Goal: Complete application form

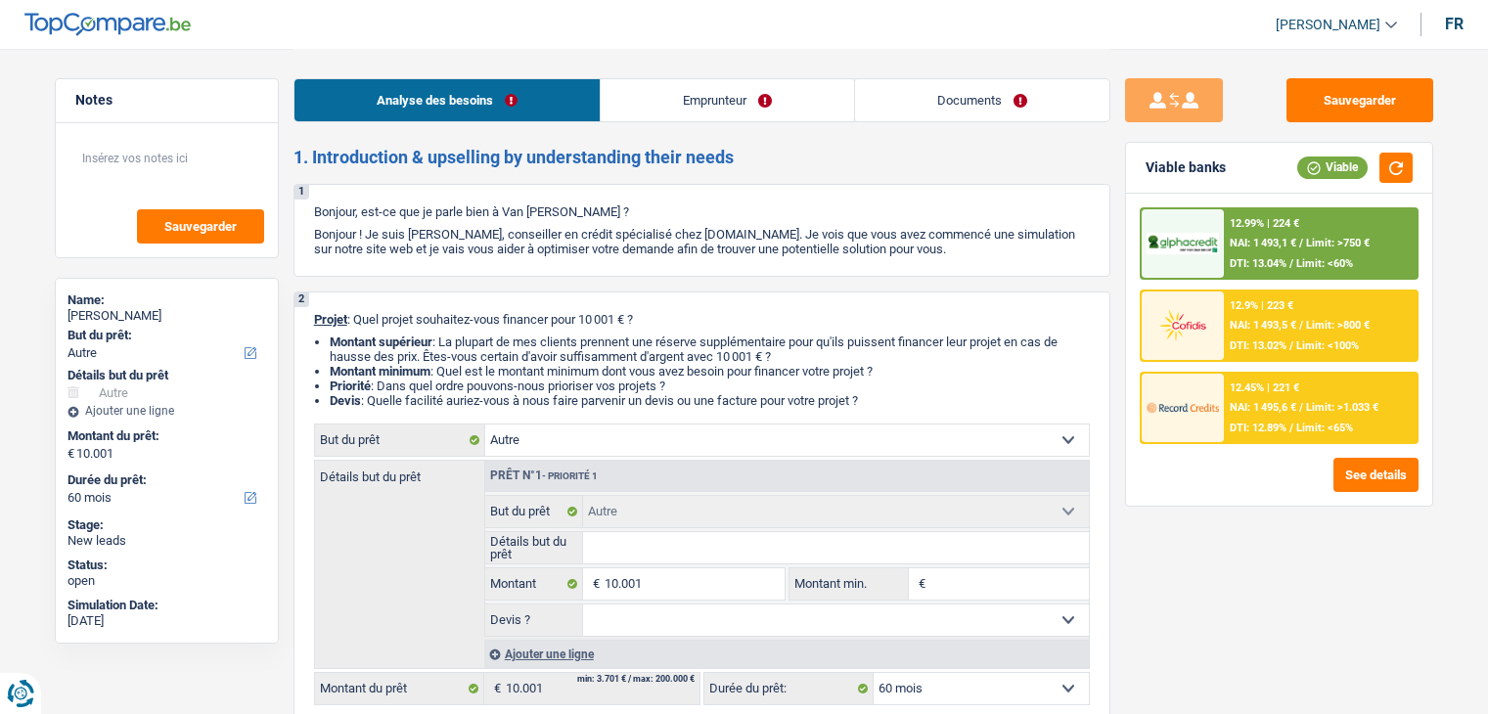
select select "other"
select select "60"
select select "other"
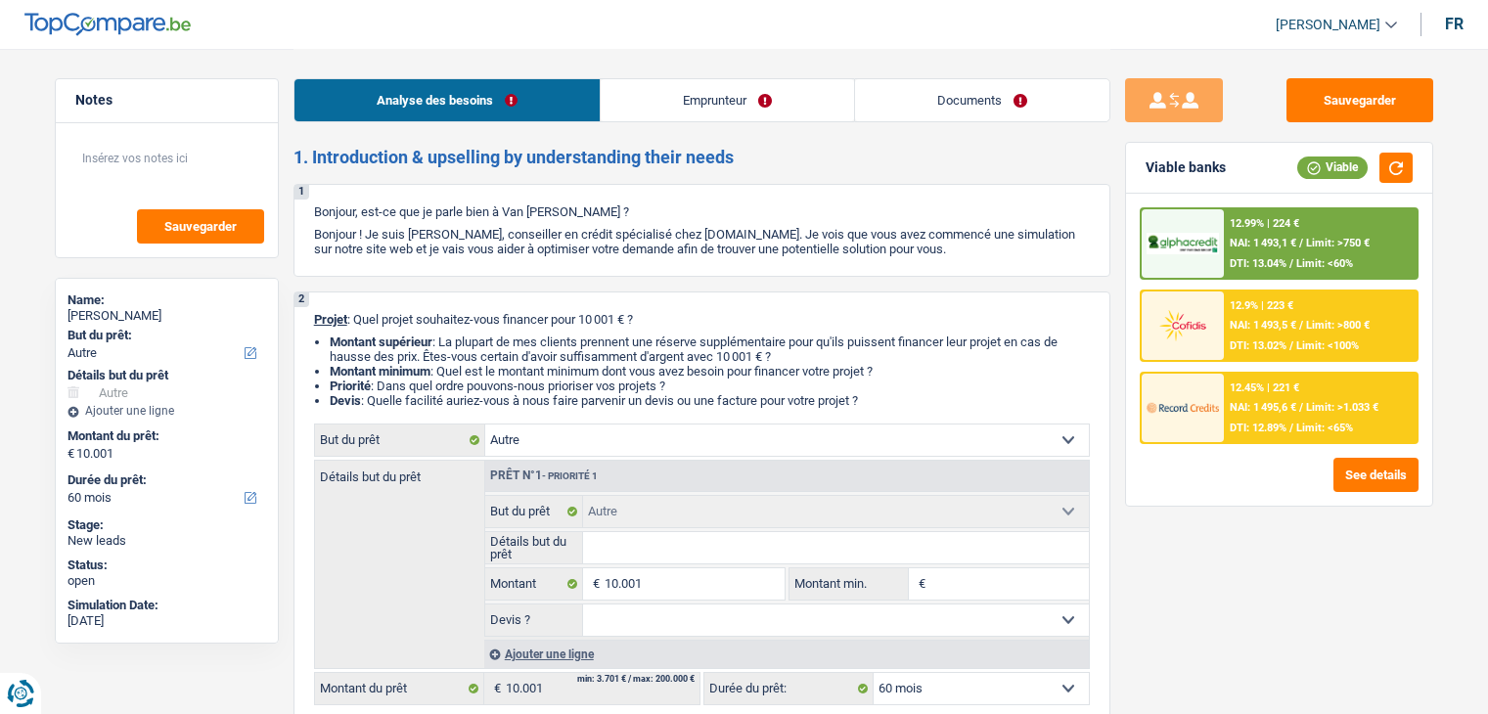
select select "60"
select select "retired"
select select "pension"
select select "ownerWithoutMortgage"
select select "other"
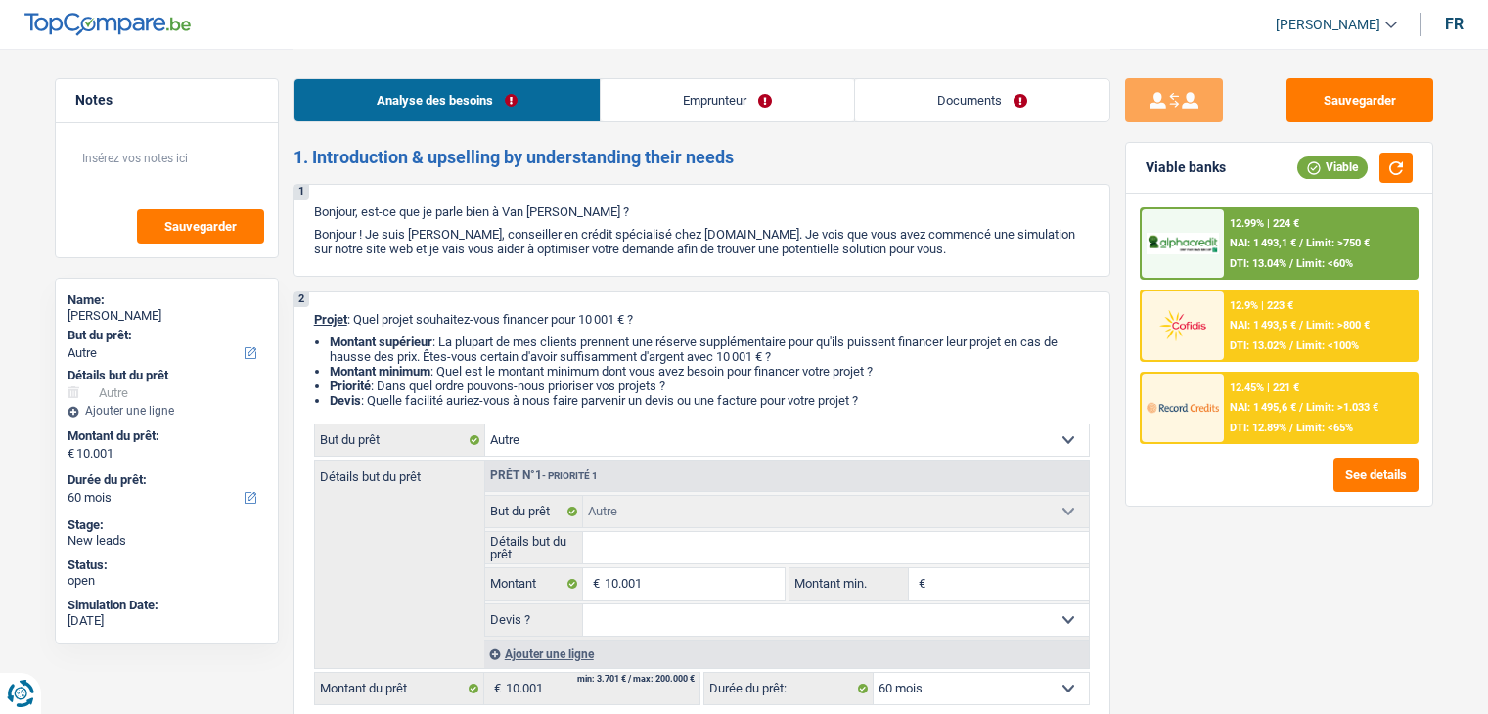
select select "other"
select select "60"
select select "retired"
select select "pension"
select select "BE"
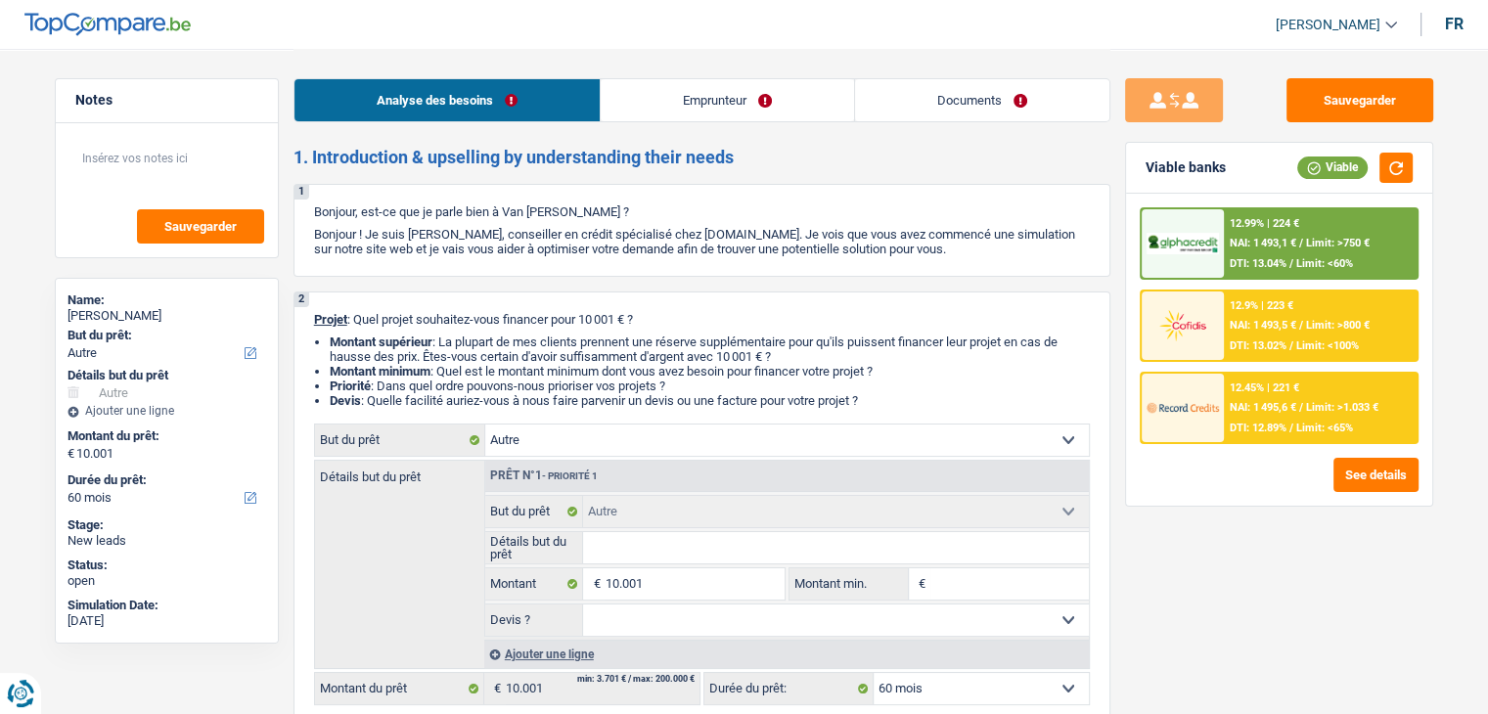
click at [636, 112] on link "Emprunteur" at bounding box center [727, 100] width 253 height 42
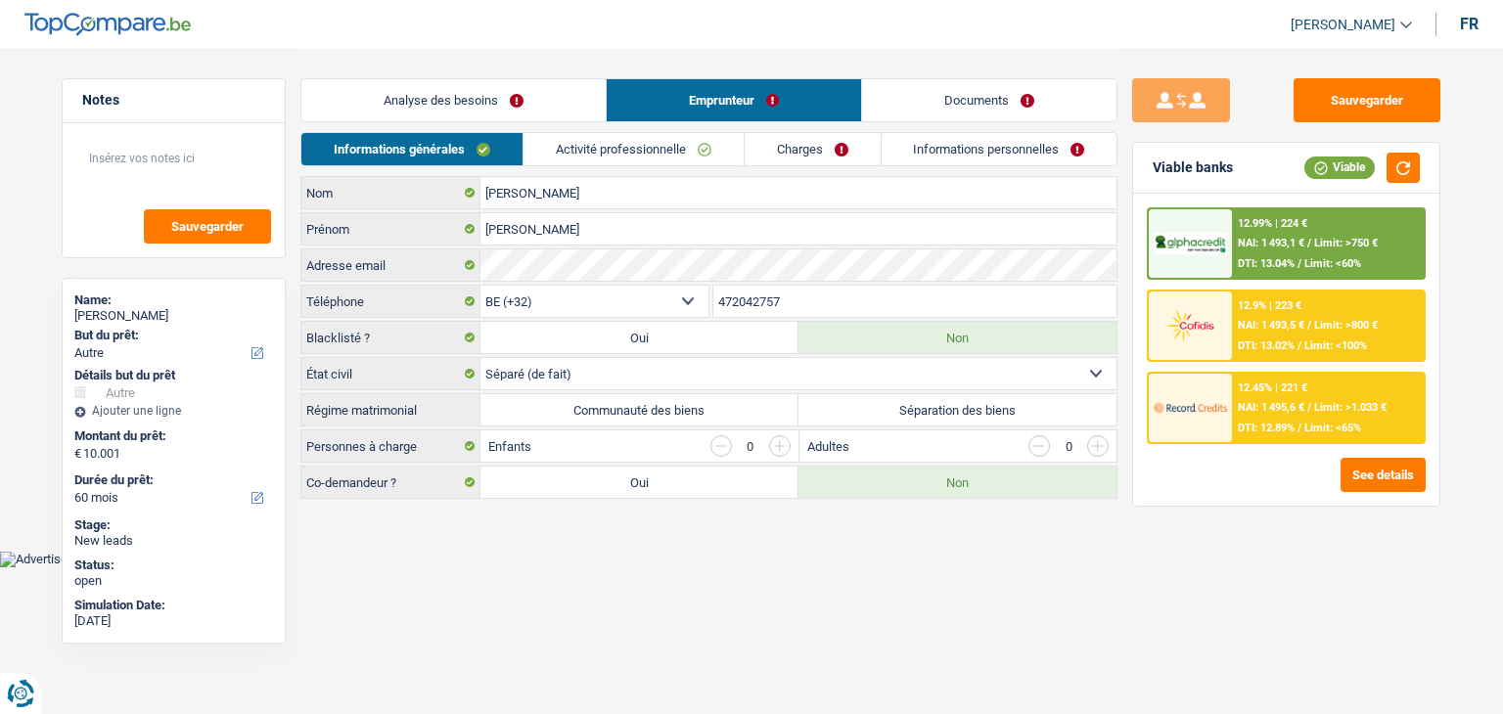
click at [601, 158] on link "Activité professionnelle" at bounding box center [634, 149] width 220 height 32
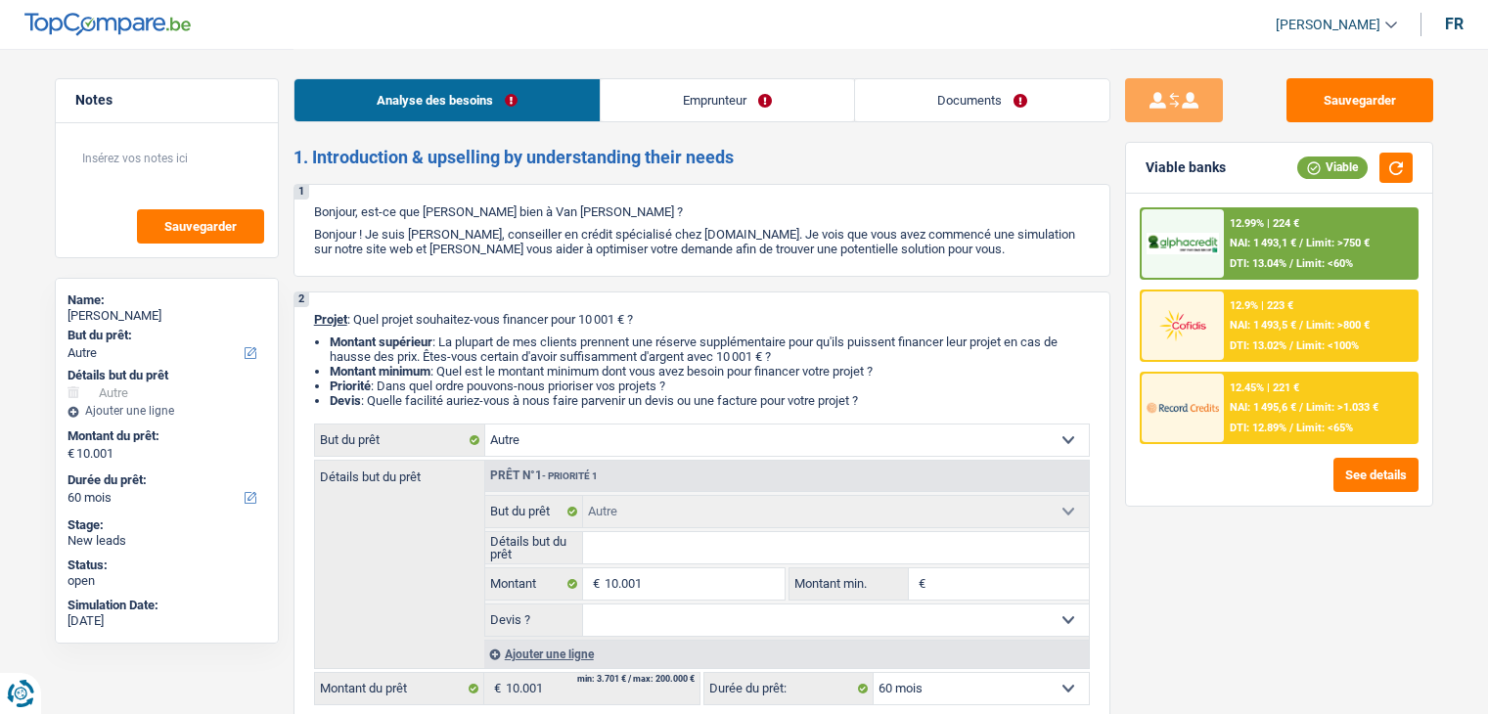
select select "other"
select select "60"
select select "other"
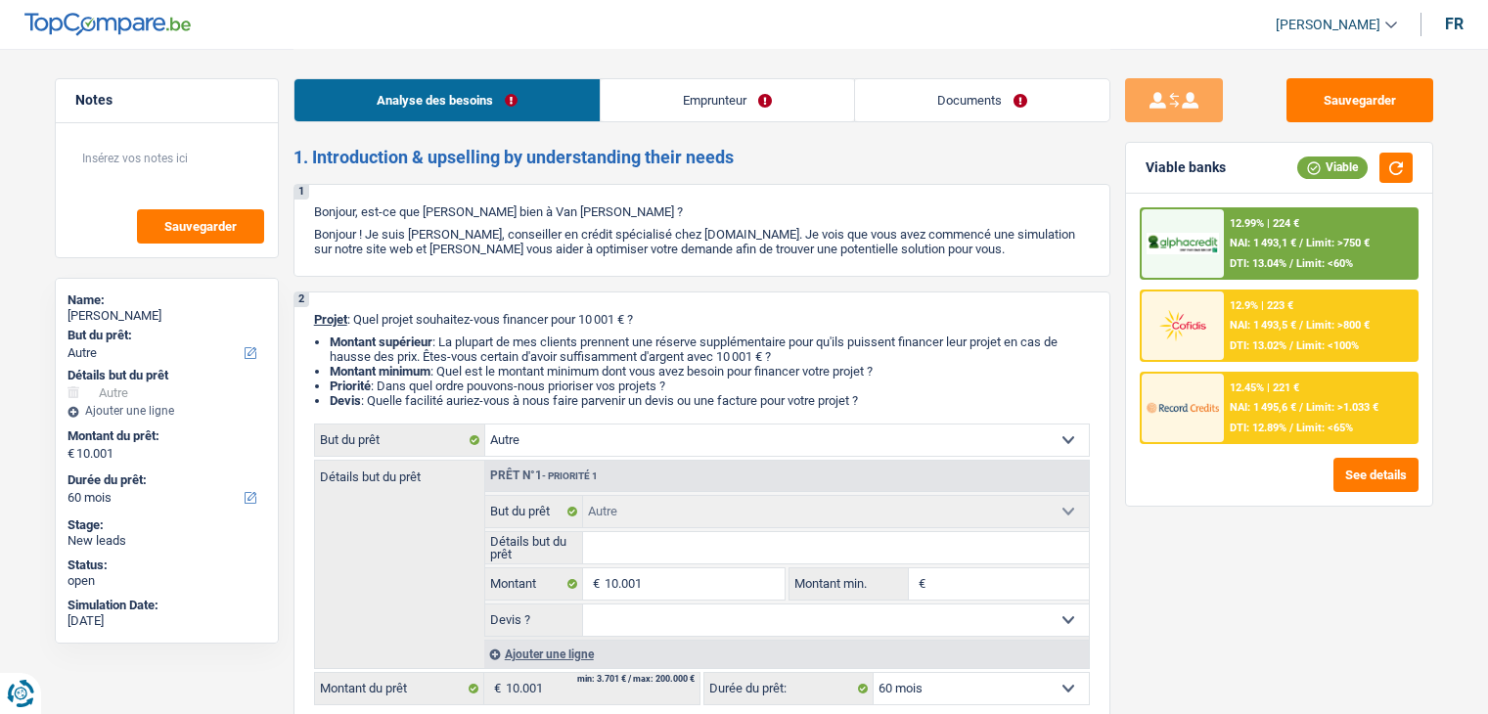
select select "60"
select select "retired"
select select "pension"
select select "ownerWithoutMortgage"
select select "other"
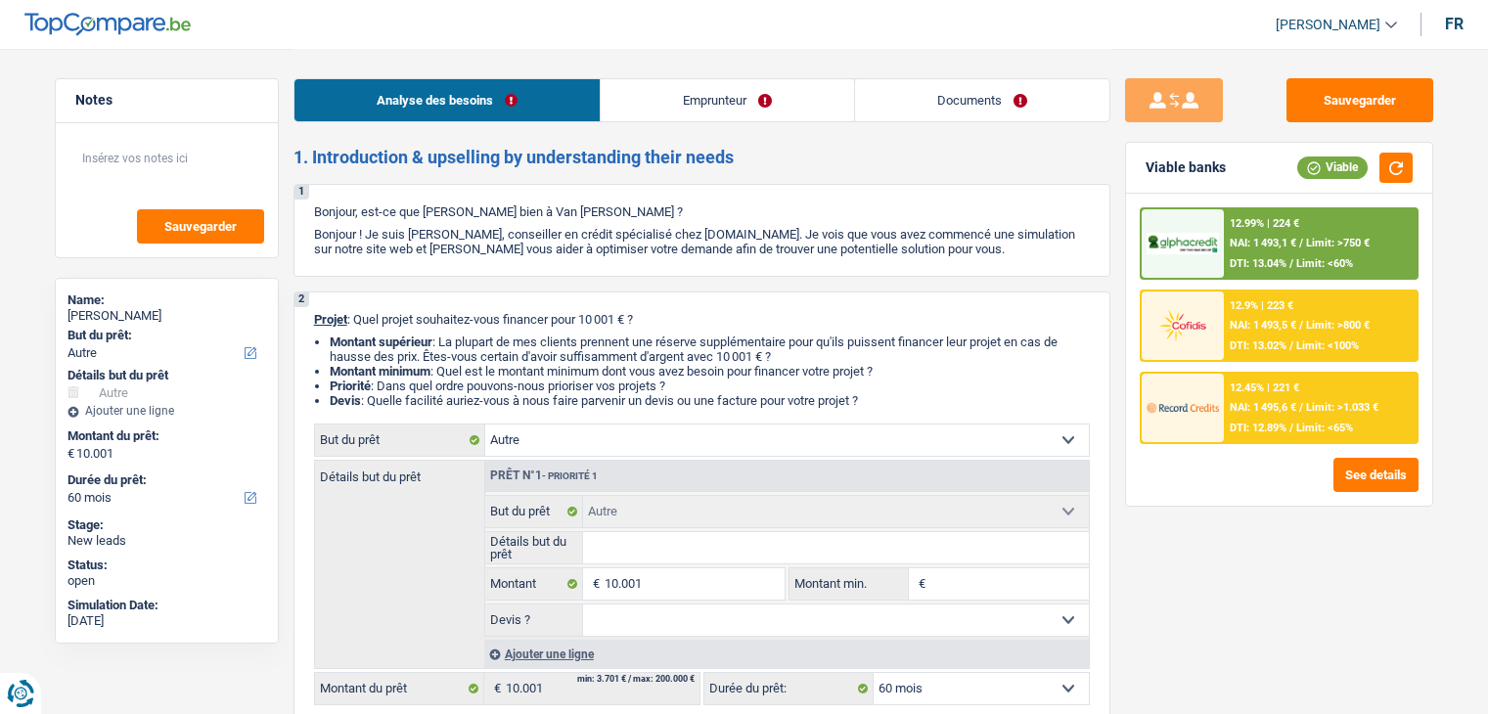
select select "other"
select select "60"
select select "ownerWithoutMortgage"
select select "BE"
click at [780, 122] on div "Analyse des besoins Emprunteur Documents" at bounding box center [702, 90] width 817 height 83
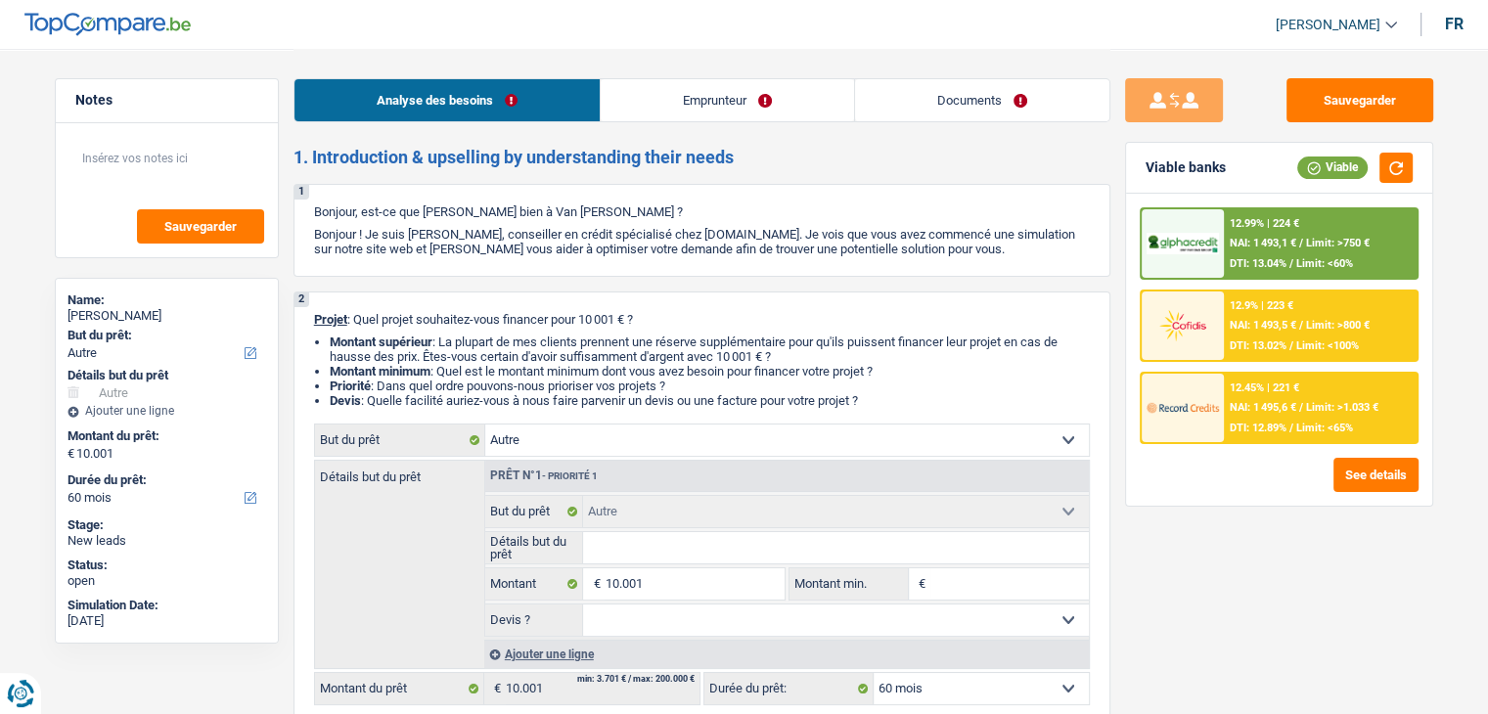
click at [752, 111] on link "Emprunteur" at bounding box center [727, 100] width 253 height 42
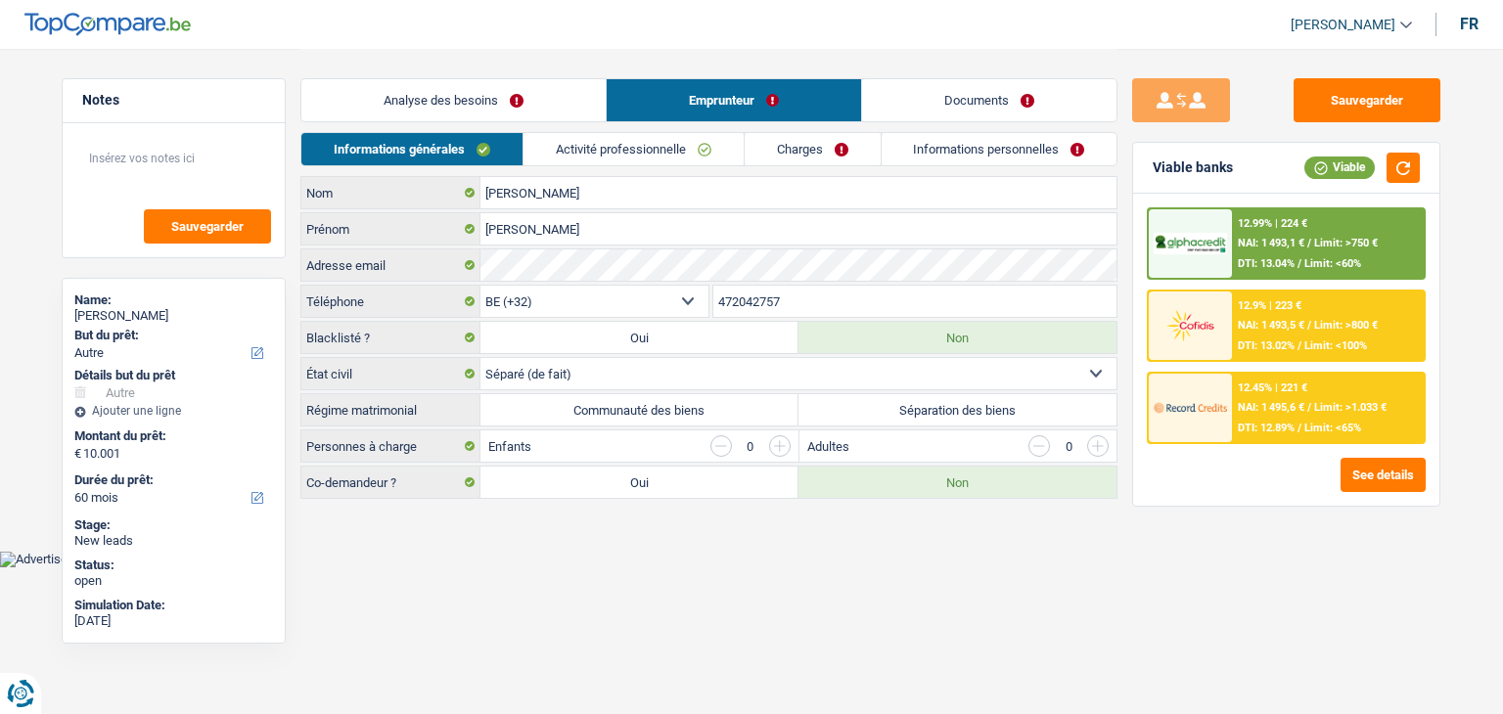
click at [611, 154] on link "Activité professionnelle" at bounding box center [634, 149] width 220 height 32
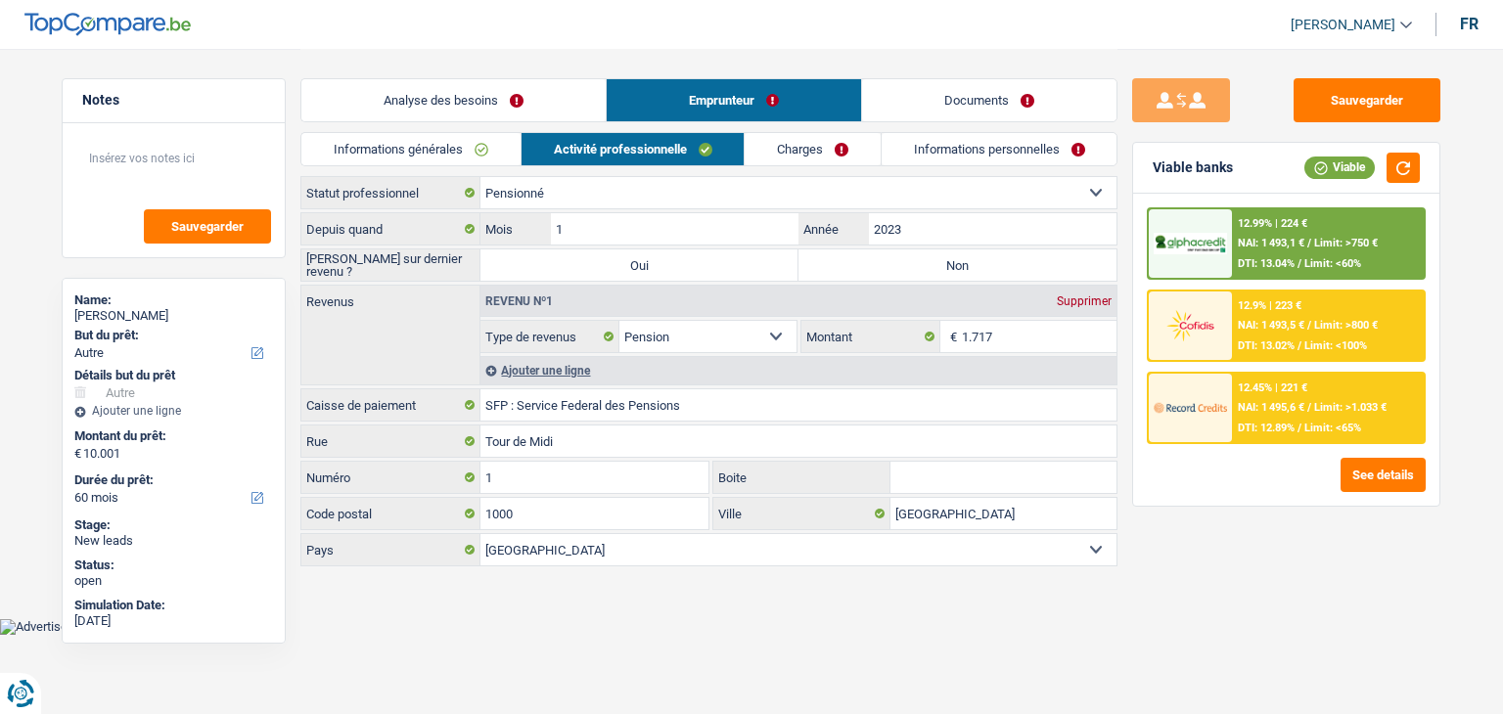
click at [809, 151] on link "Charges" at bounding box center [813, 149] width 136 height 32
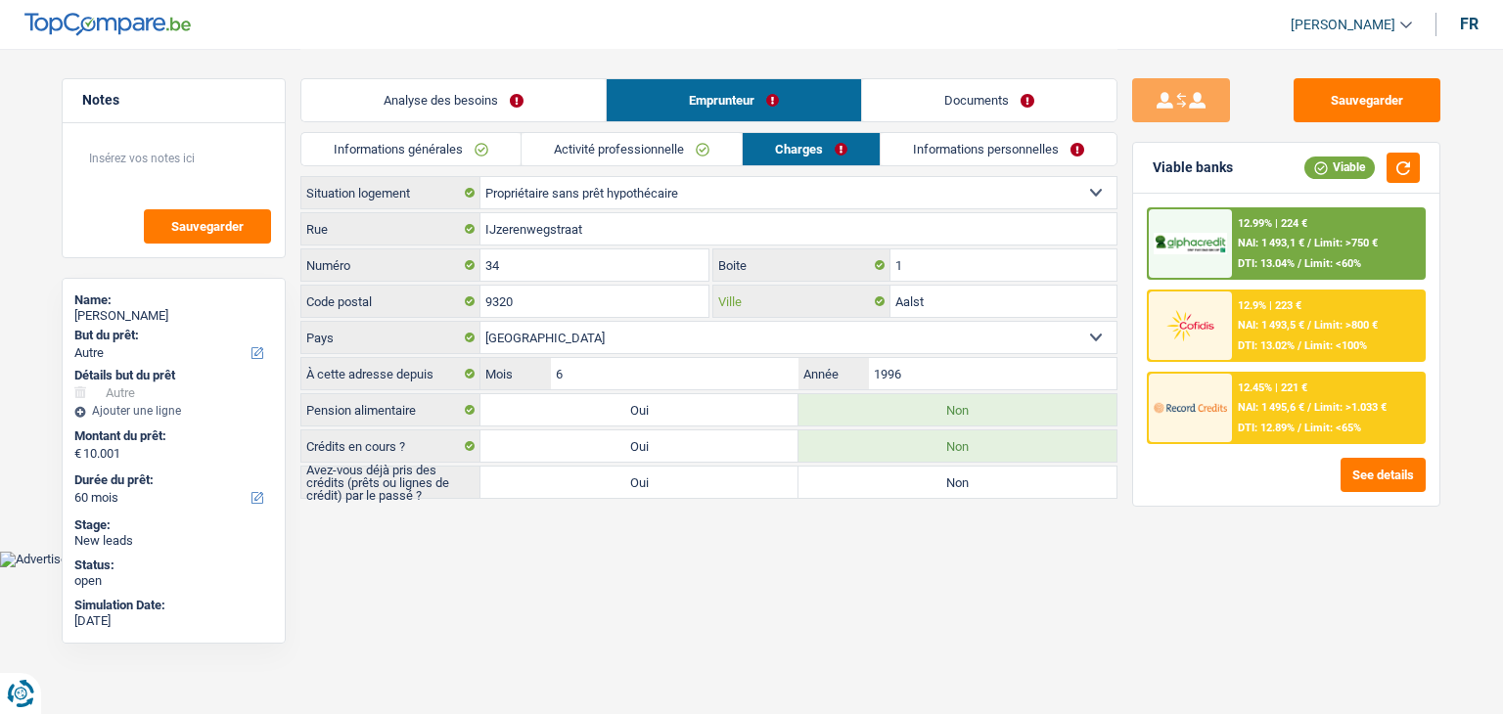
drag, startPoint x: 933, startPoint y: 307, endPoint x: 887, endPoint y: 301, distance: 46.4
click at [887, 301] on div "Aalst Ville" at bounding box center [915, 301] width 404 height 31
click at [365, 155] on link "Informations générales" at bounding box center [410, 149] width 219 height 32
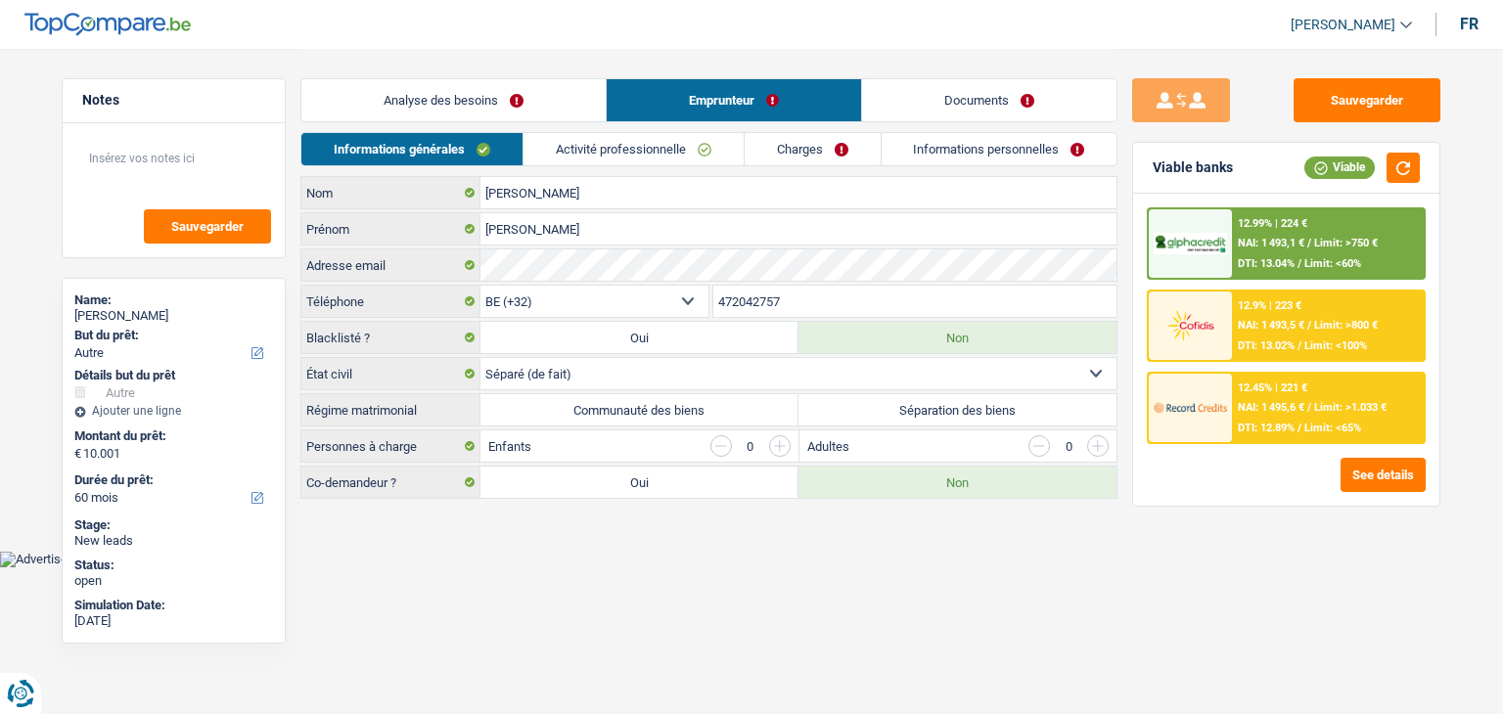
click at [397, 109] on link "Analyse des besoins" at bounding box center [453, 100] width 304 height 42
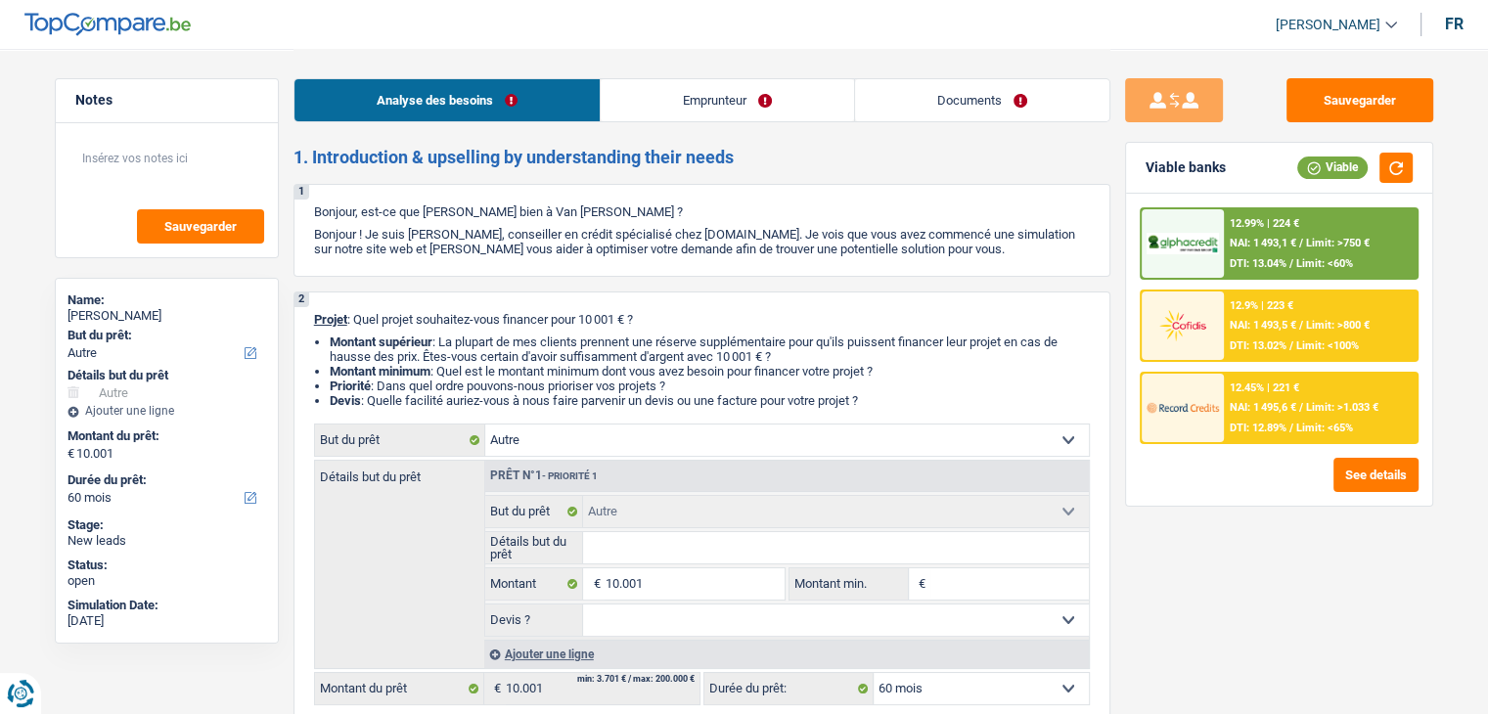
drag, startPoint x: 643, startPoint y: 313, endPoint x: 586, endPoint y: 319, distance: 57.1
click at [586, 319] on p "Projet : Quel projet souhaitez-vous financer pour 10 001 € ?" at bounding box center [702, 319] width 776 height 15
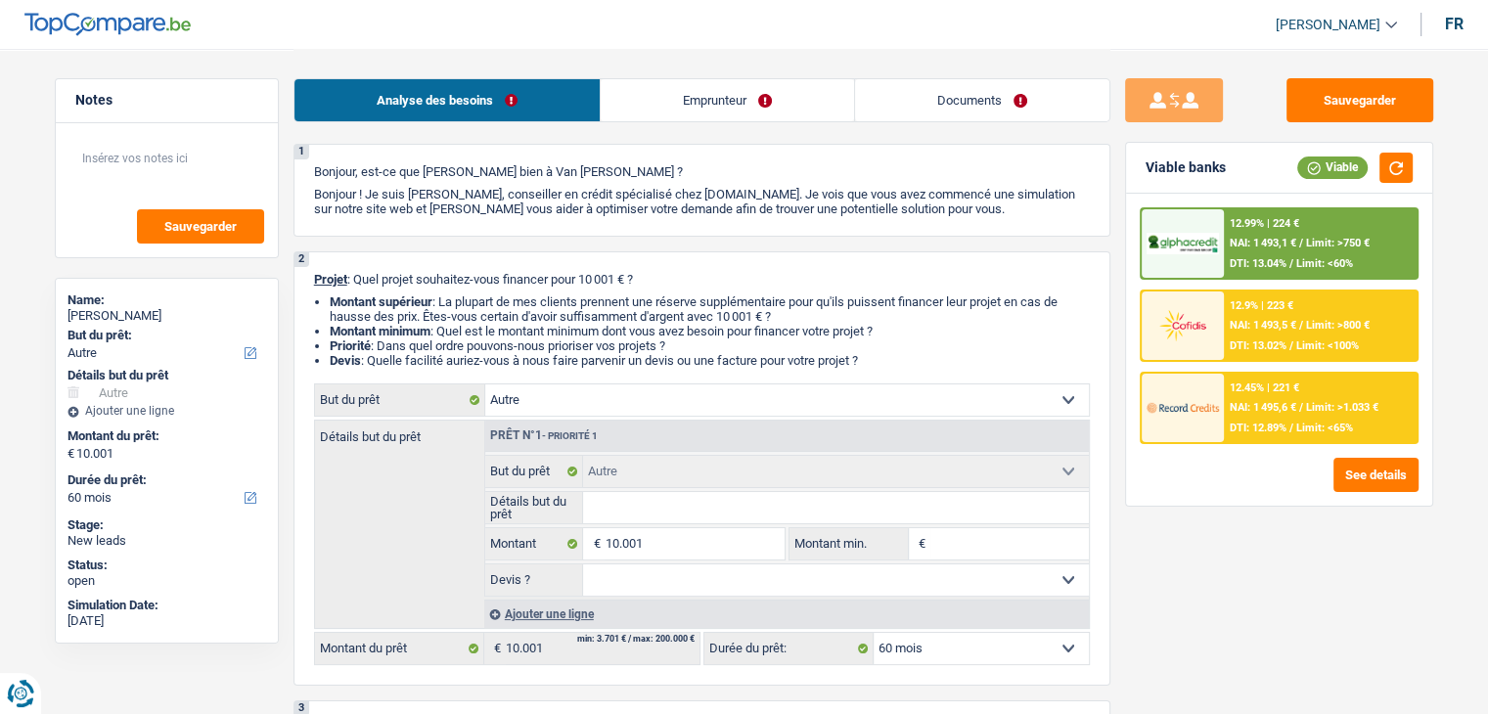
scroll to position [39, 0]
click at [963, 104] on link "Documents" at bounding box center [982, 100] width 254 height 42
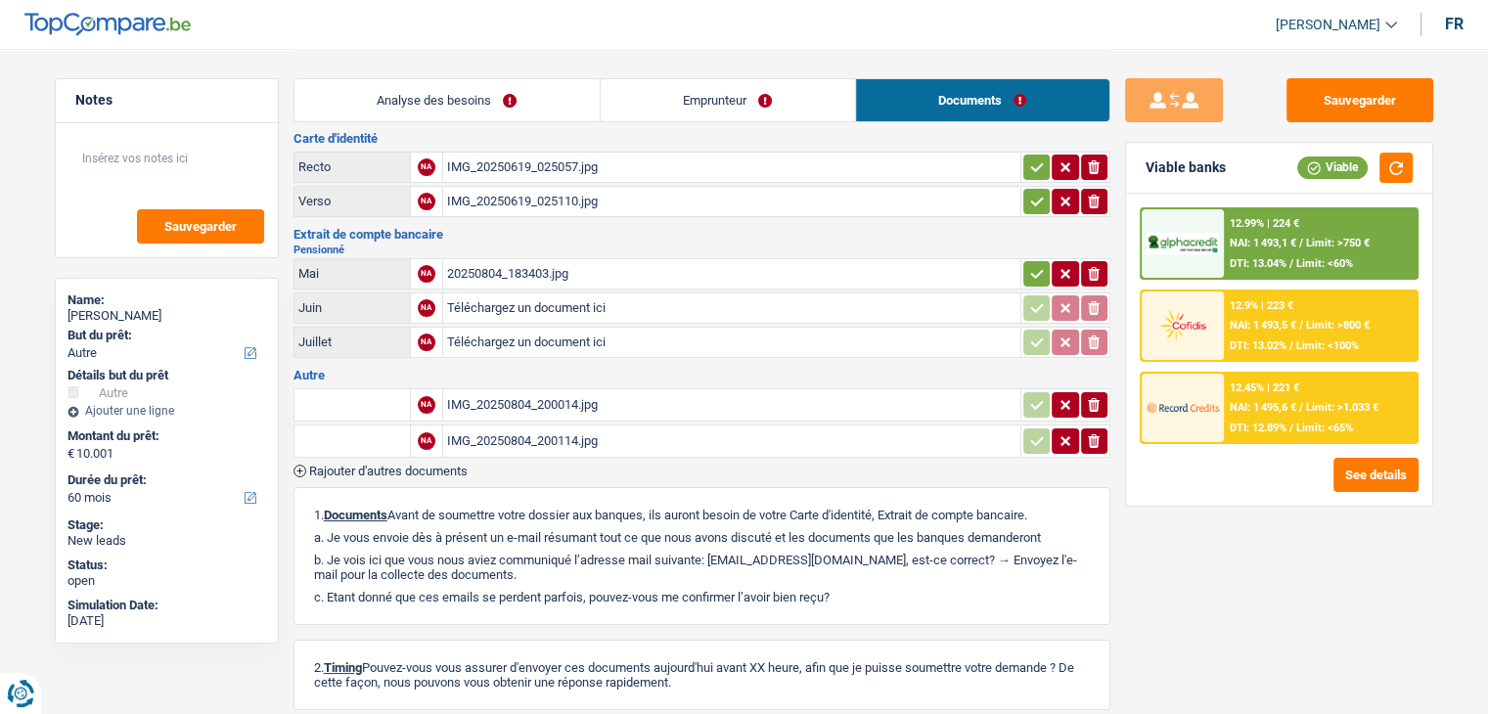
click at [544, 245] on h2 "Pensionné" at bounding box center [702, 250] width 817 height 11
